Goal: Task Accomplishment & Management: Complete application form

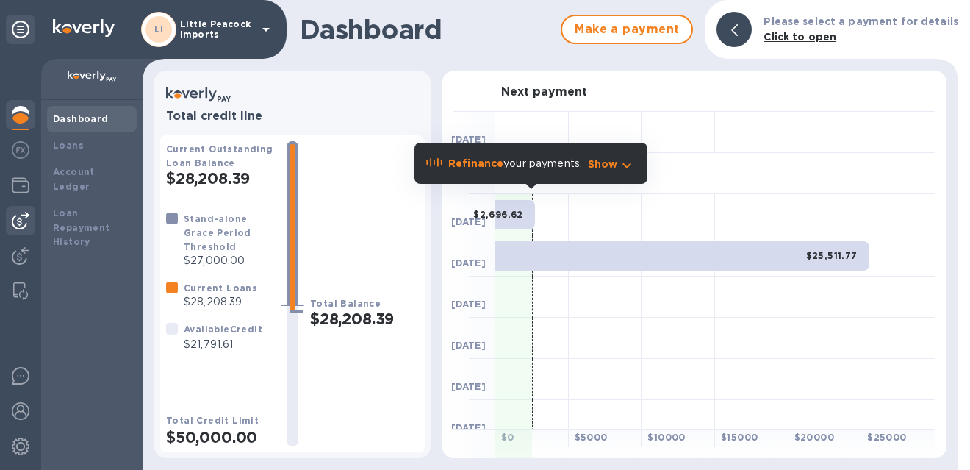
click at [26, 216] on img at bounding box center [21, 221] width 18 height 18
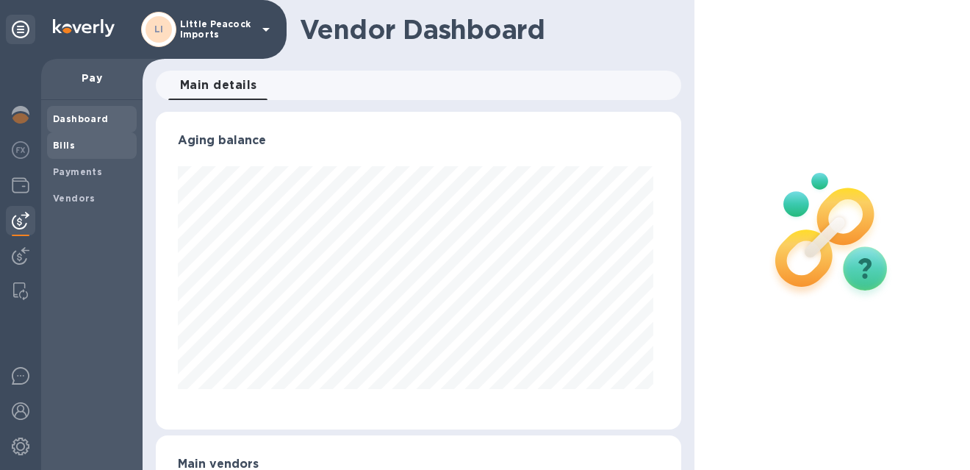
scroll to position [317, 519]
click at [80, 150] on span "Bills" at bounding box center [92, 145] width 78 height 15
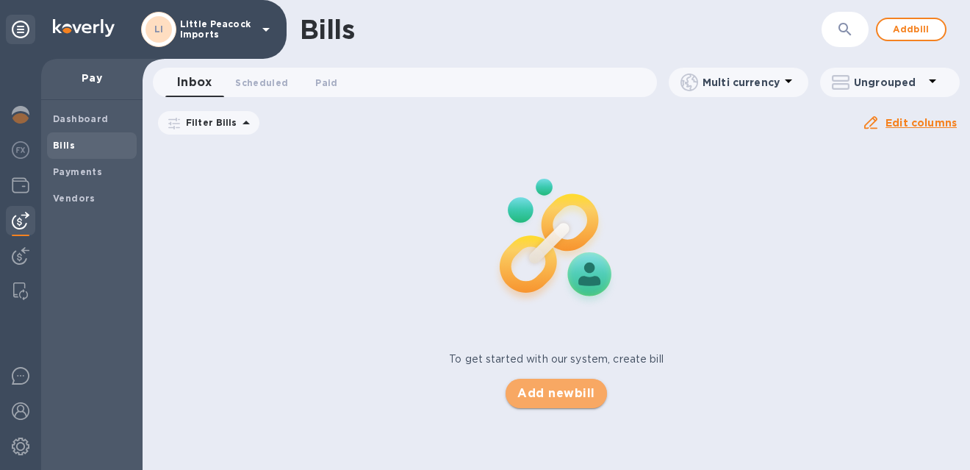
click at [547, 389] on span "Add new bill" at bounding box center [555, 393] width 77 height 18
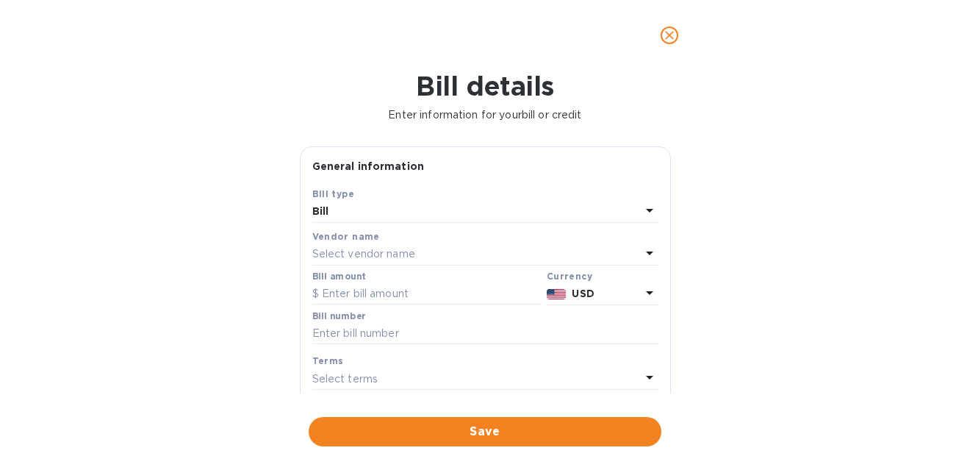
click at [375, 260] on p "Select vendor name" at bounding box center [363, 253] width 103 height 15
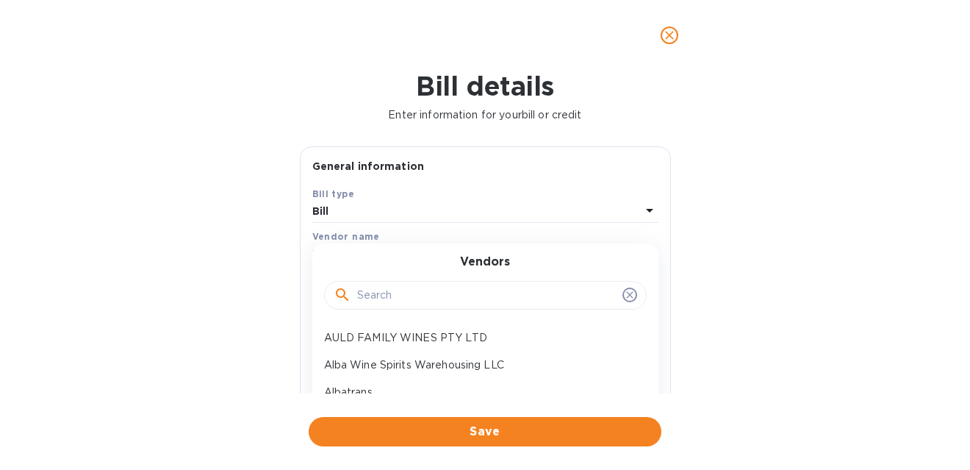
click at [384, 299] on input "text" at bounding box center [486, 295] width 259 height 22
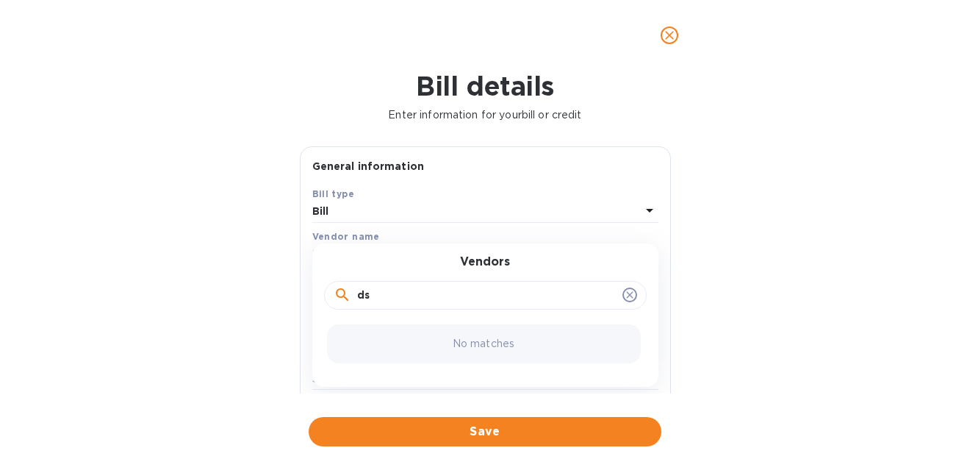
type input "d"
type input "logis"
click at [382, 328] on div "Direct Systems Logistics" at bounding box center [479, 337] width 323 height 27
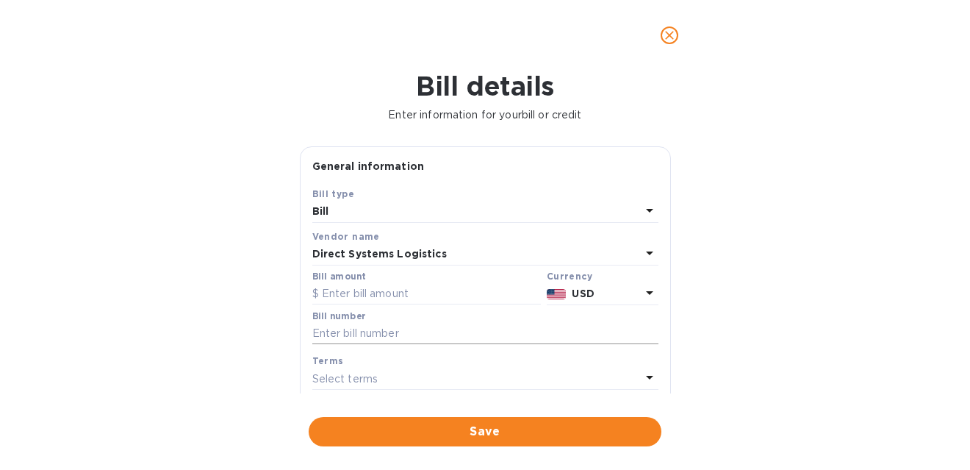
click at [414, 336] on input "text" at bounding box center [485, 334] width 346 height 22
paste input "1002226"
type input "1002226"
click at [414, 298] on input "text" at bounding box center [426, 294] width 229 height 22
type input "50"
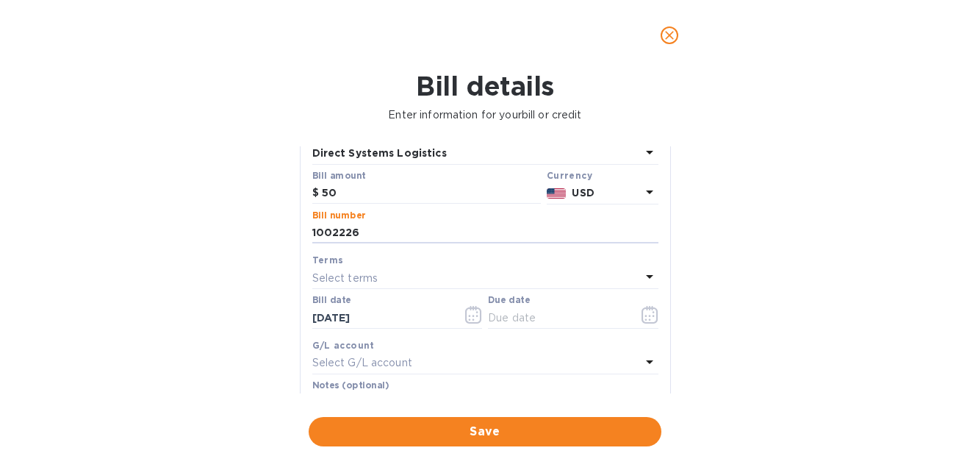
scroll to position [141, 0]
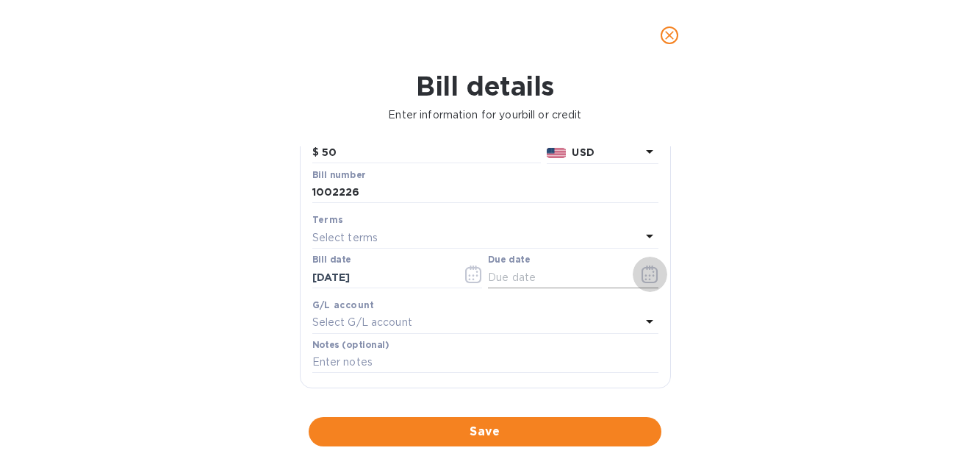
click at [645, 273] on icon "button" at bounding box center [650, 274] width 17 height 18
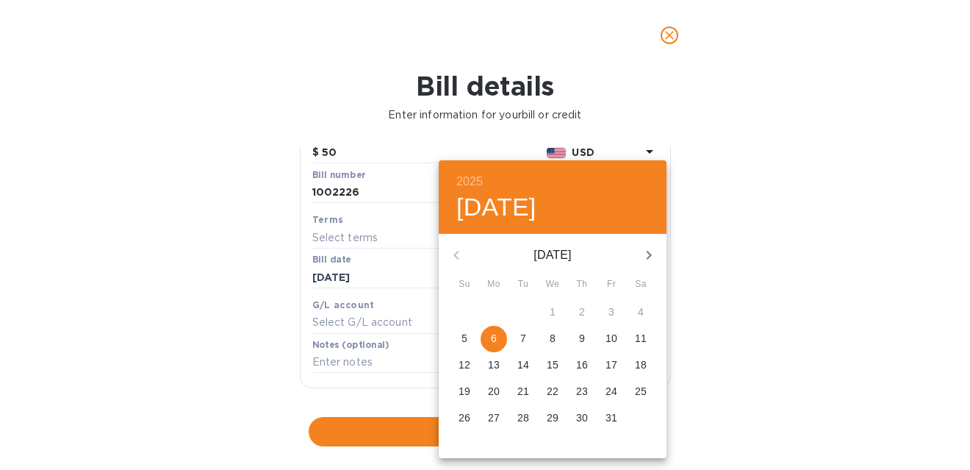
click at [494, 364] on p "13" at bounding box center [494, 364] width 12 height 15
type input "[DATE]"
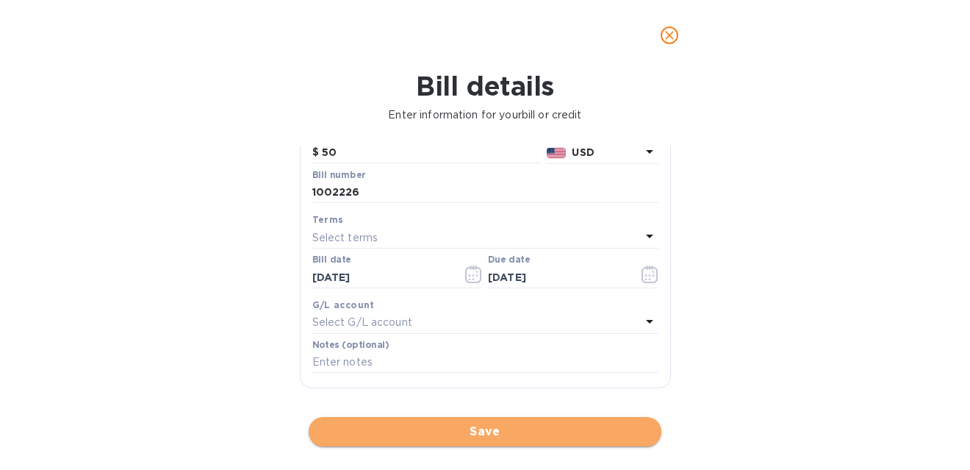
click at [494, 431] on span "Save" at bounding box center [484, 432] width 329 height 18
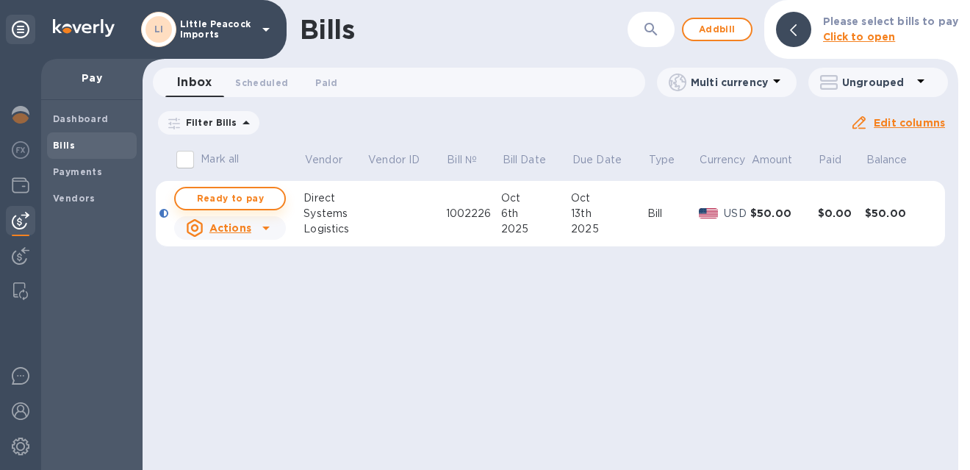
click at [237, 206] on span "Ready to pay" at bounding box center [229, 199] width 85 height 18
click at [251, 197] on span "Ready to pay" at bounding box center [229, 199] width 85 height 18
checkbox input "true"
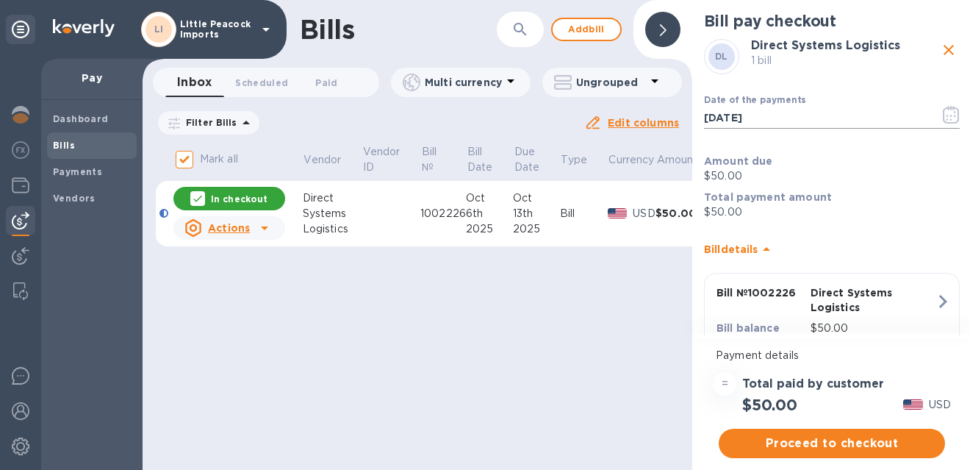
click at [944, 117] on icon "button" at bounding box center [951, 115] width 17 height 18
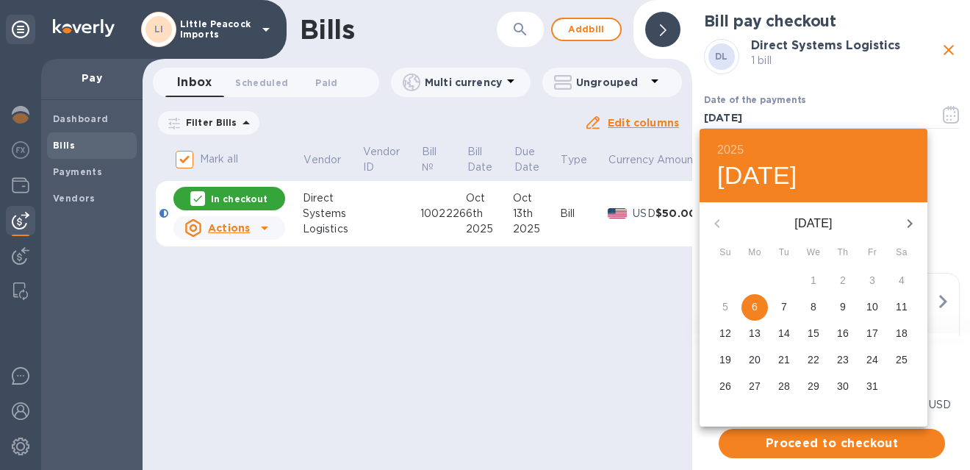
click at [756, 331] on p "13" at bounding box center [755, 333] width 12 height 15
type input "[DATE]"
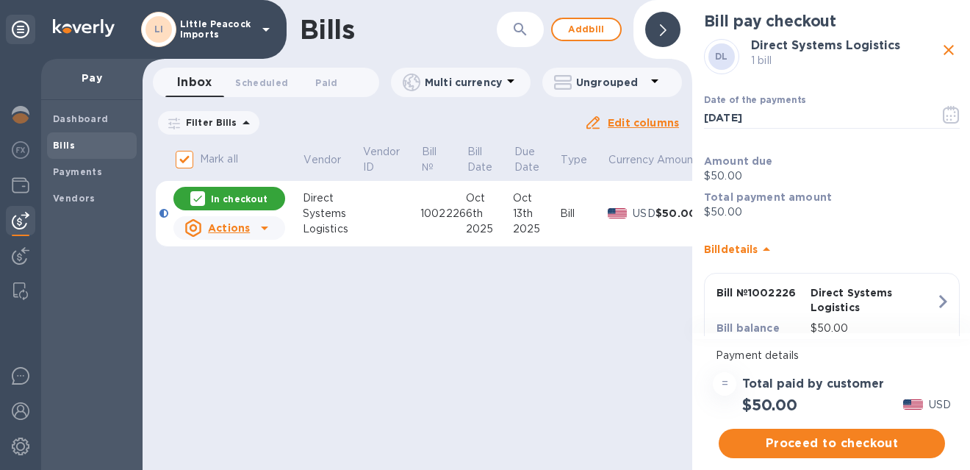
scroll to position [73, 0]
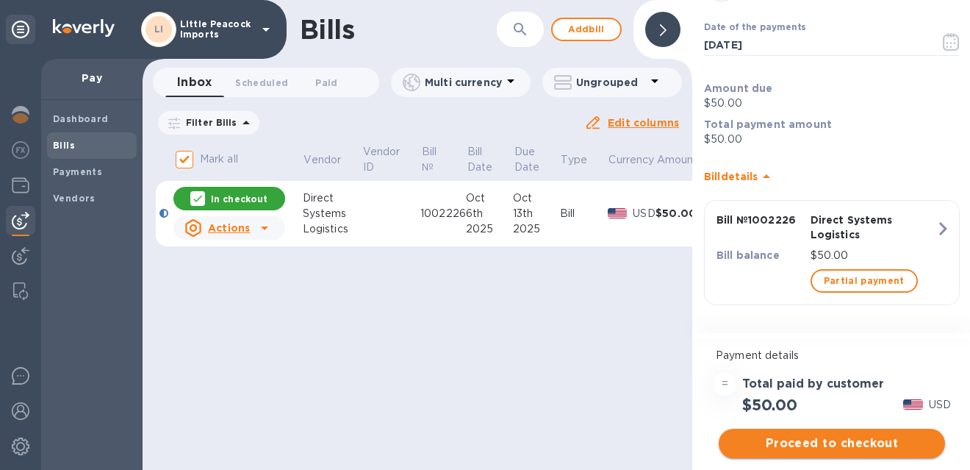
click at [841, 447] on span "Proceed to checkout" at bounding box center [831, 443] width 203 height 18
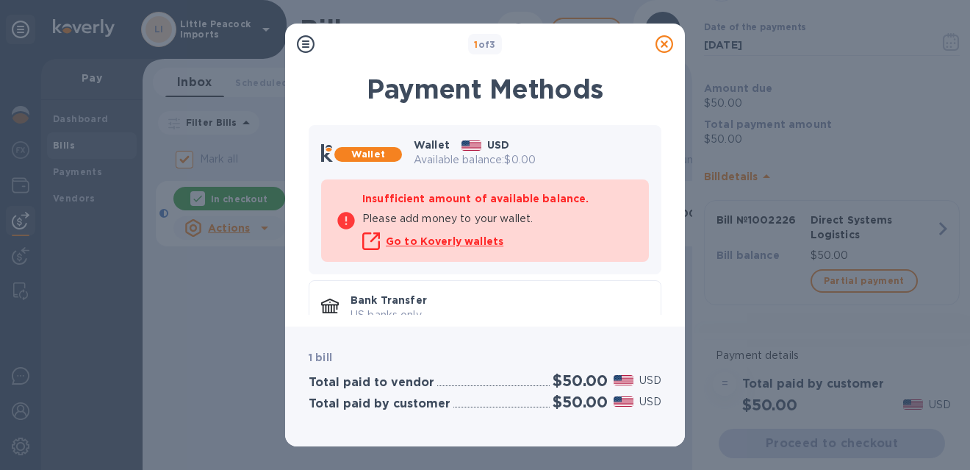
scroll to position [88, 0]
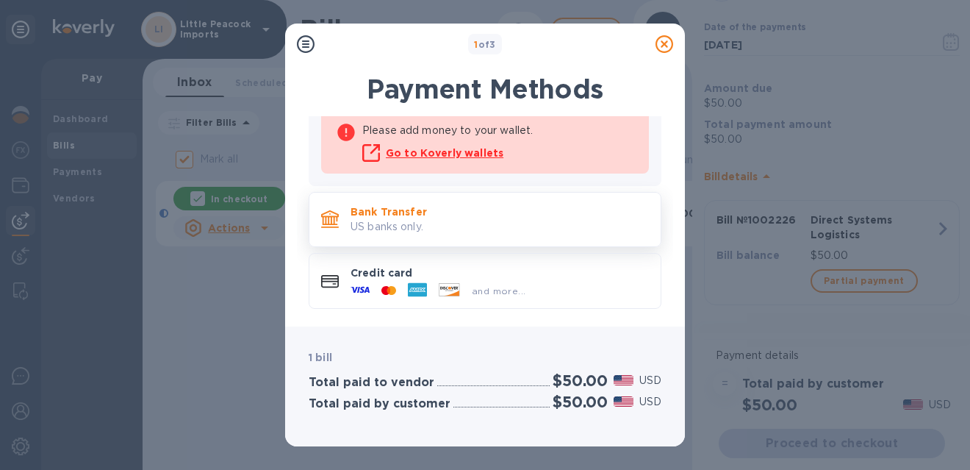
click at [449, 220] on p "US banks only." at bounding box center [500, 226] width 298 height 15
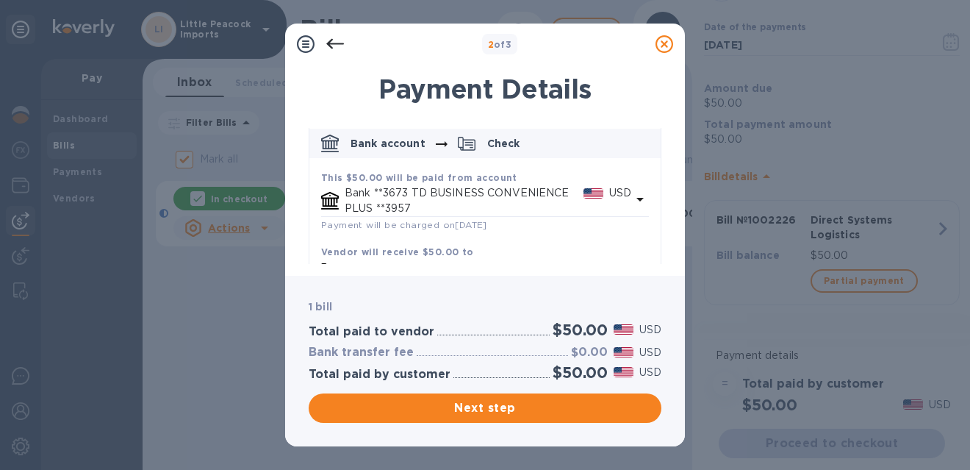
scroll to position [127, 0]
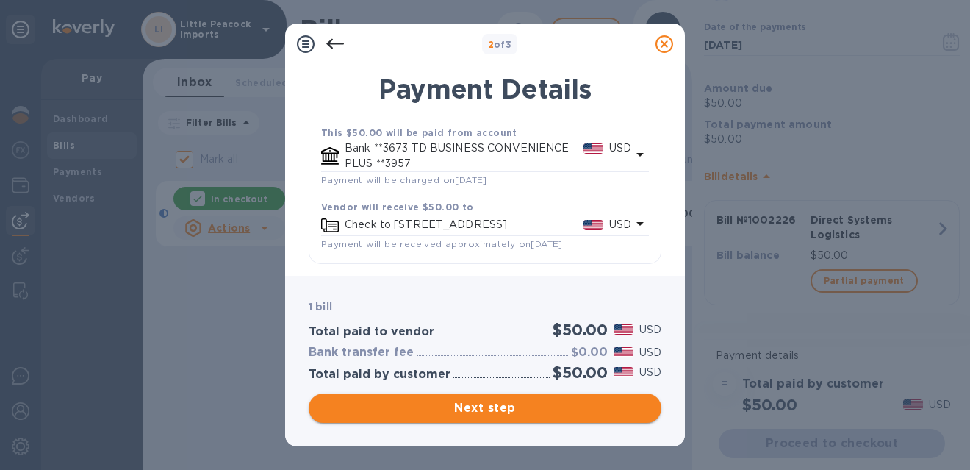
click at [498, 400] on span "Next step" at bounding box center [484, 408] width 329 height 18
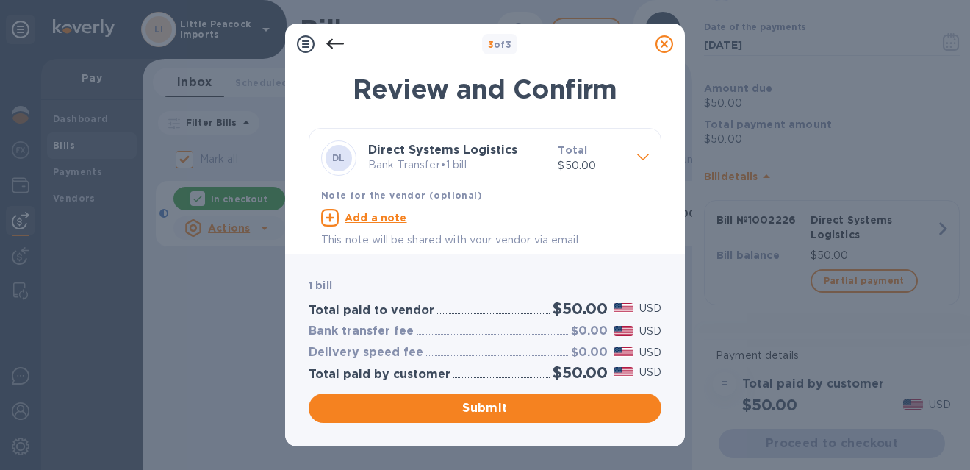
scroll to position [18, 0]
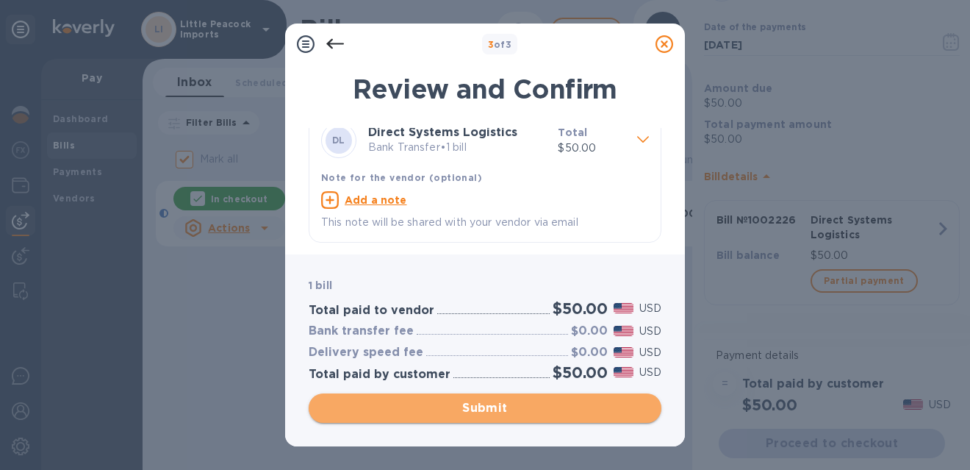
click at [480, 401] on span "Submit" at bounding box center [484, 408] width 329 height 18
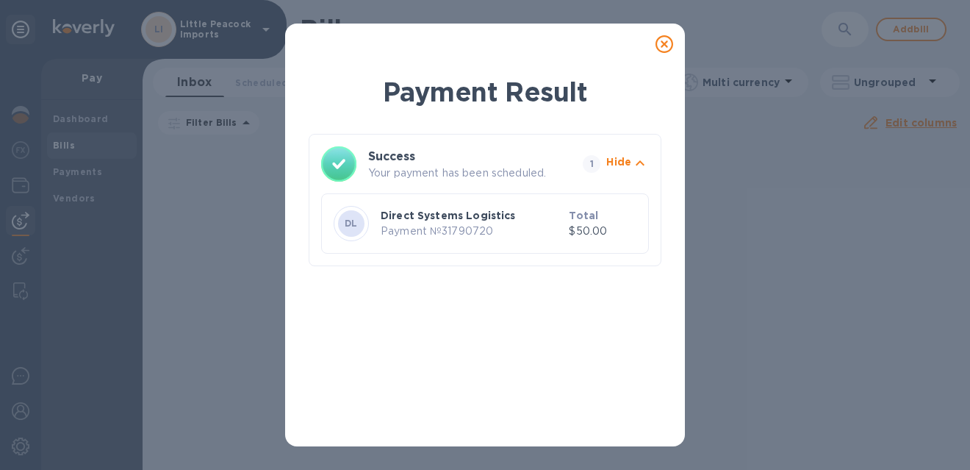
click at [664, 40] on icon at bounding box center [664, 44] width 18 height 18
